Goal: Transaction & Acquisition: Purchase product/service

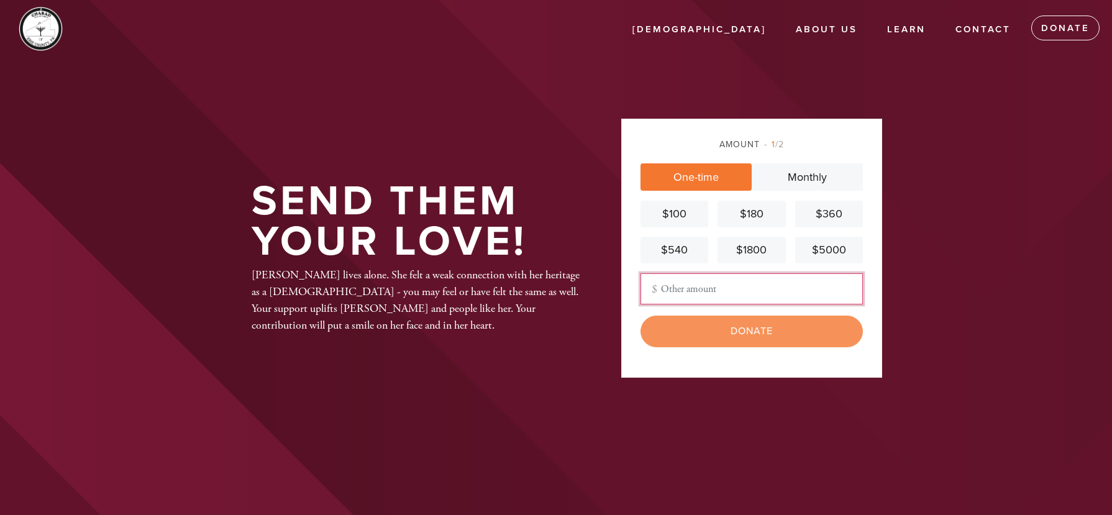
click at [706, 290] on input "Other Amount" at bounding box center [752, 288] width 222 height 31
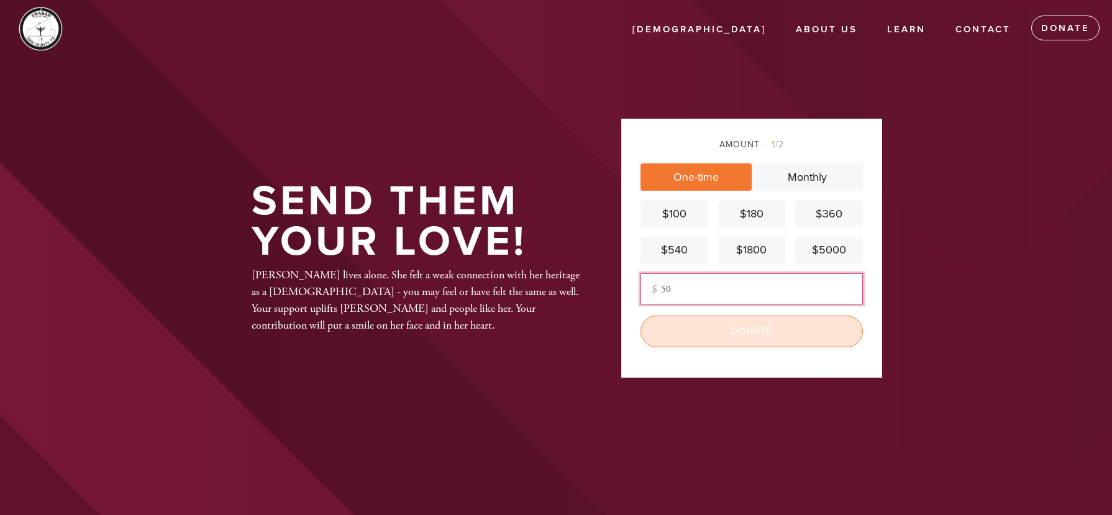
type input "50"
click at [716, 332] on input "Donate" at bounding box center [752, 331] width 222 height 31
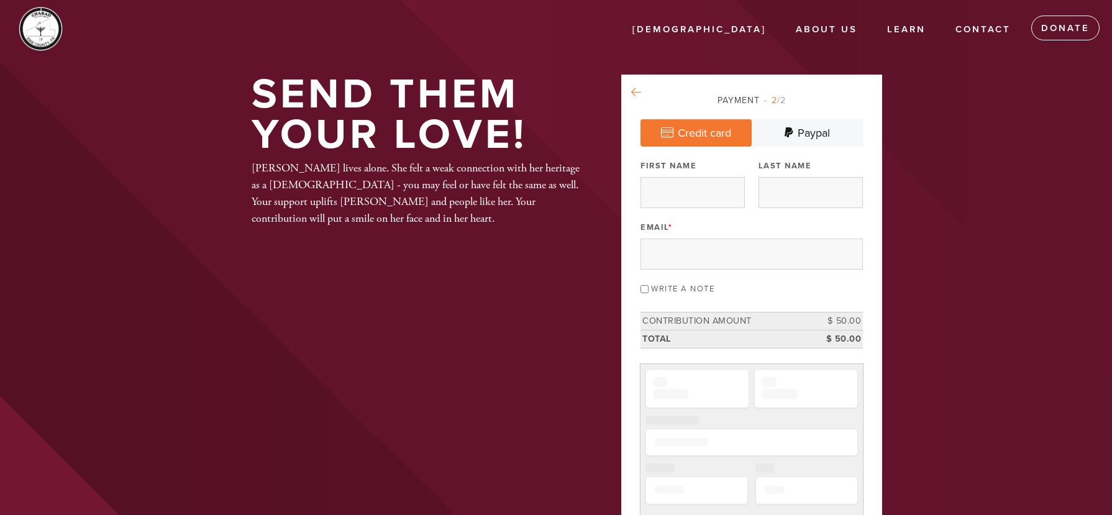
click at [634, 91] on icon at bounding box center [636, 92] width 10 height 11
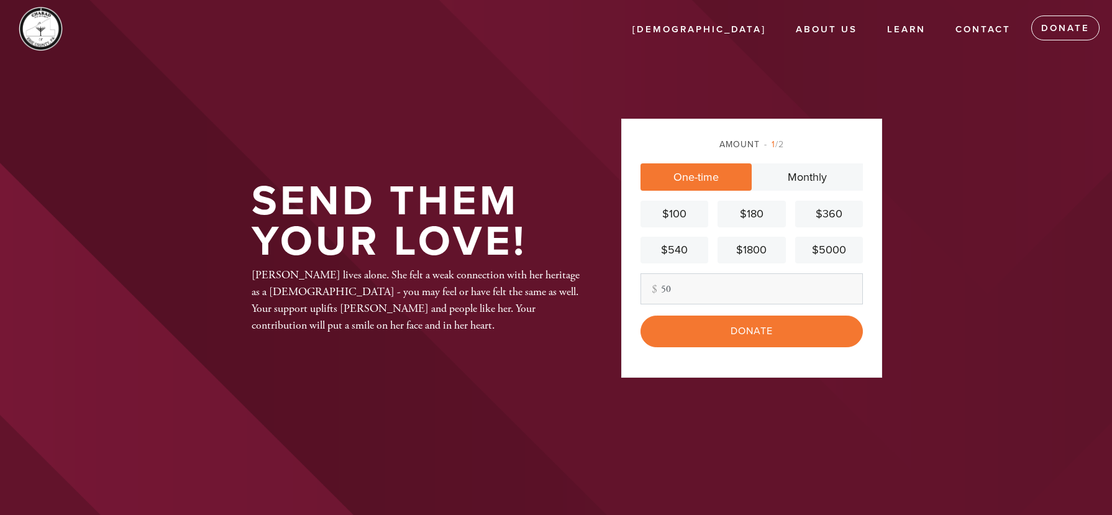
click at [691, 287] on input "50" at bounding box center [752, 288] width 222 height 31
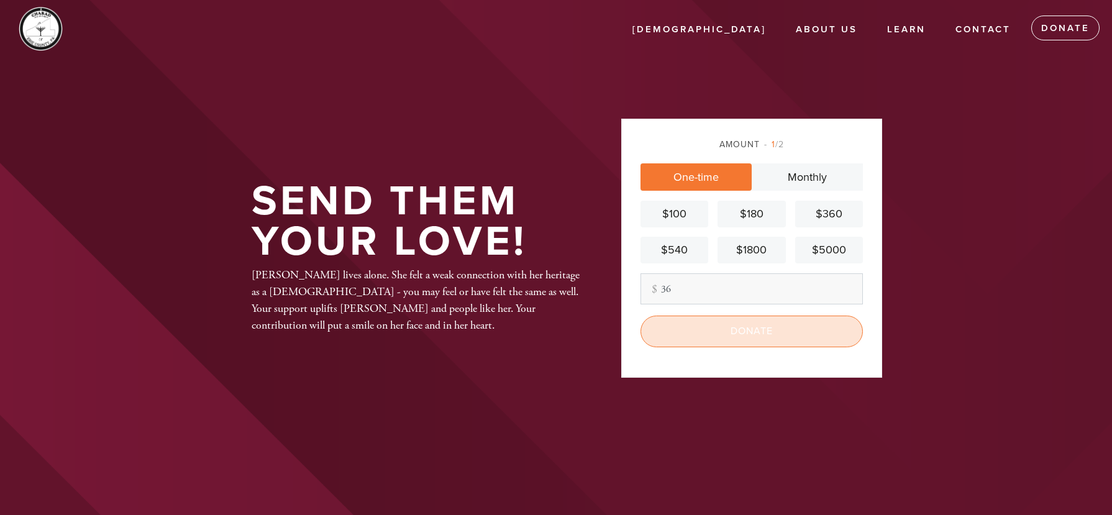
type input "36"
click at [724, 332] on input "Donate" at bounding box center [752, 331] width 222 height 31
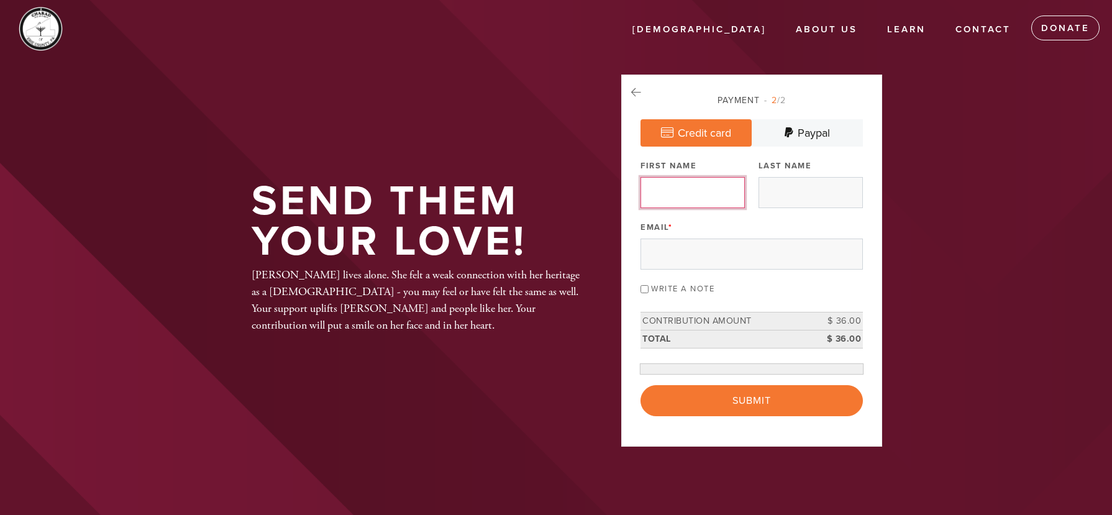
drag, startPoint x: 647, startPoint y: 182, endPoint x: 660, endPoint y: 194, distance: 17.6
click at [647, 182] on input "First Name" at bounding box center [693, 192] width 104 height 31
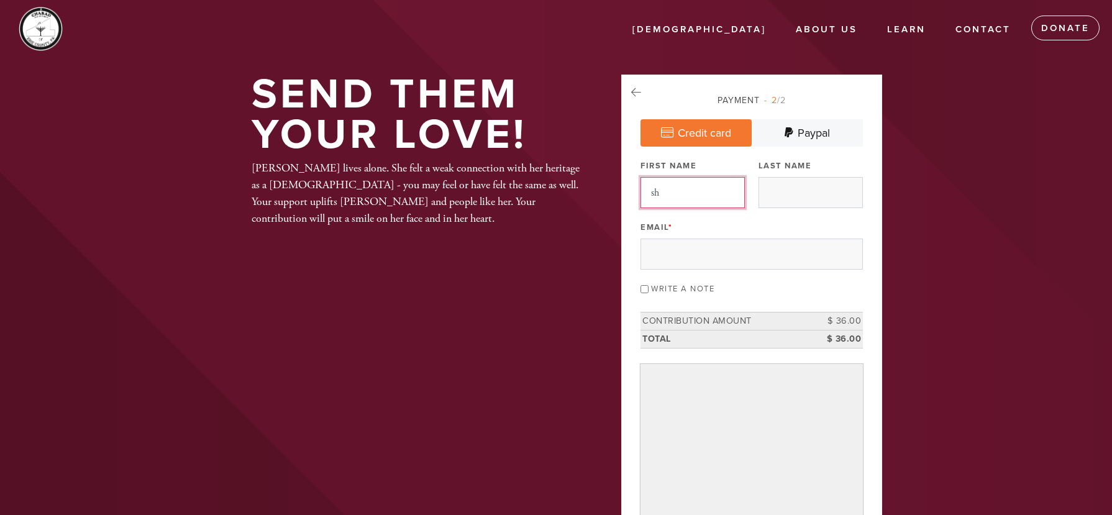
type input "s"
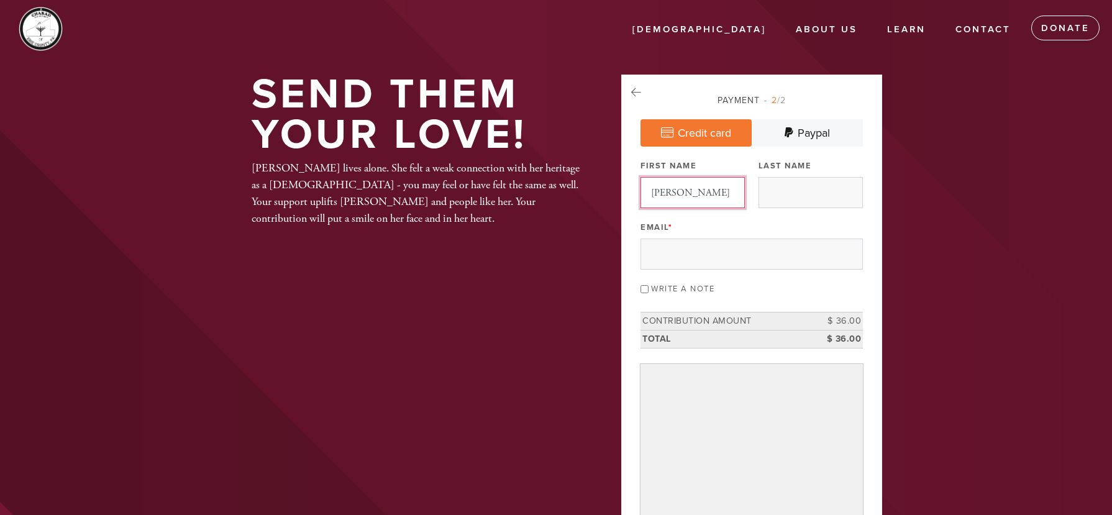
type input "[PERSON_NAME] & Mushka"
type input "Kivman"
type input "[EMAIL_ADDRESS][DOMAIN_NAME]"
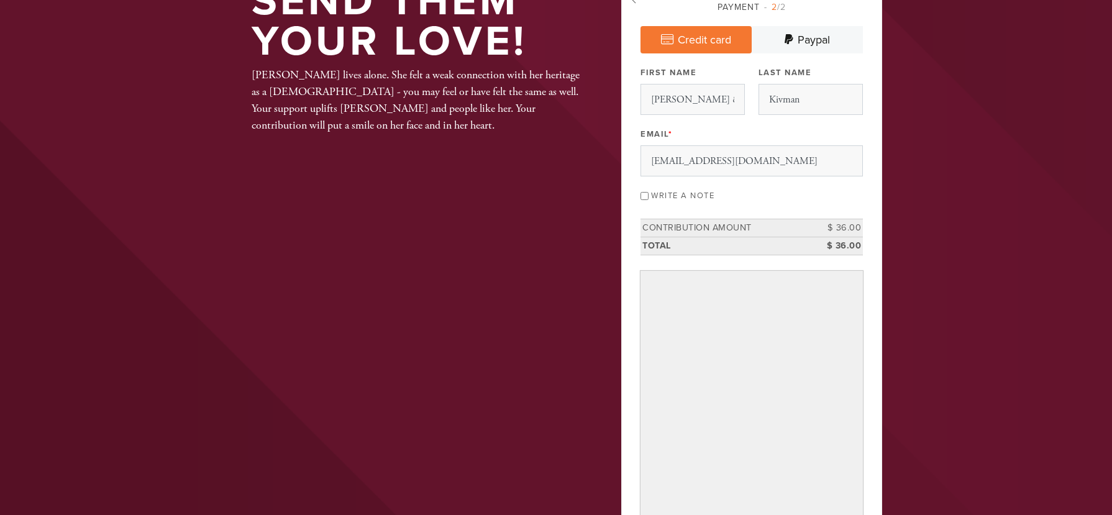
scroll to position [380, 0]
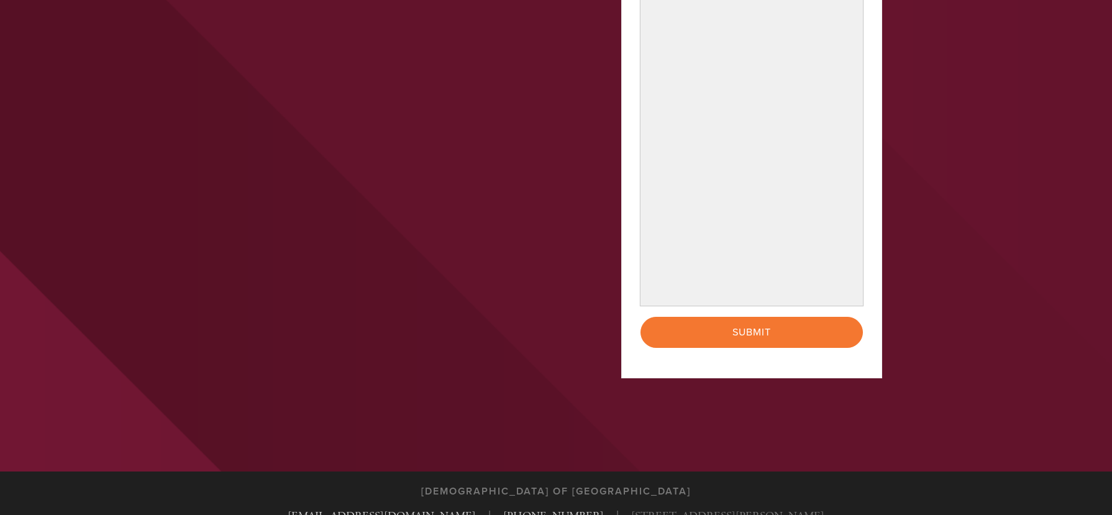
click at [869, 294] on div "Payment 2 /2 Credit card [GEOGRAPHIC_DATA] Payment Processor Pay Later PayPal S…" at bounding box center [751, 36] width 261 height 683
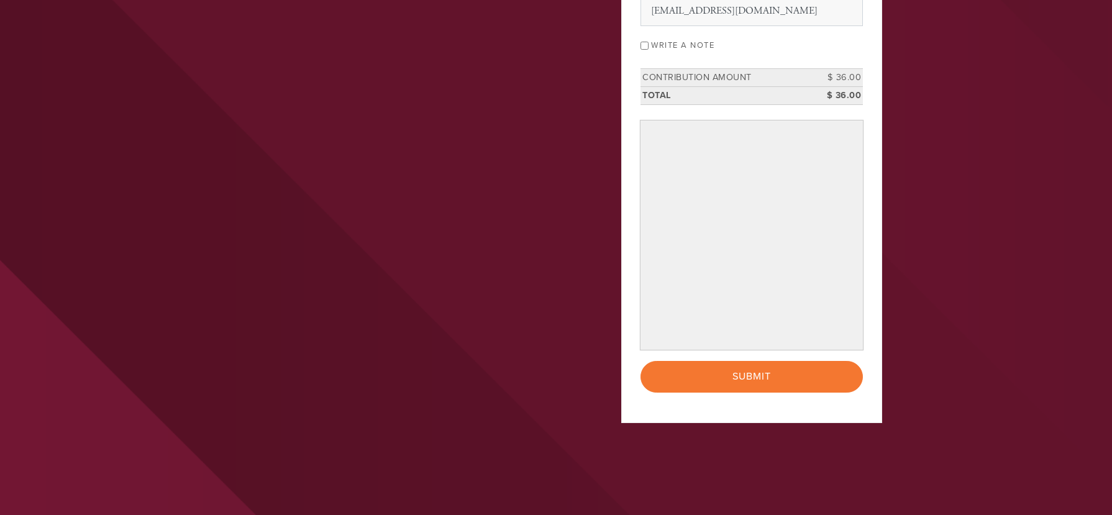
scroll to position [245, 0]
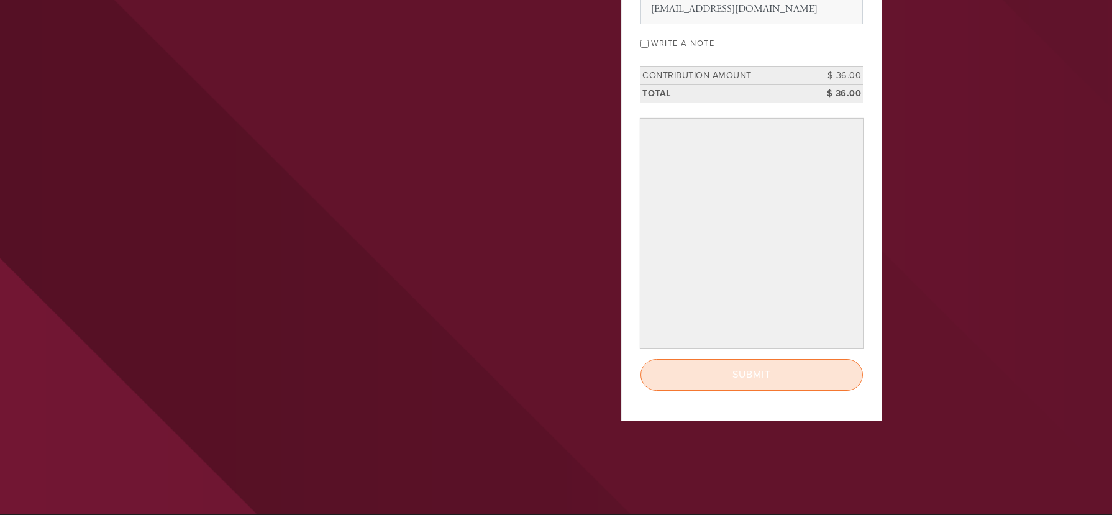
click at [757, 373] on input "Submit" at bounding box center [752, 374] width 222 height 31
